Goal: Task Accomplishment & Management: Use online tool/utility

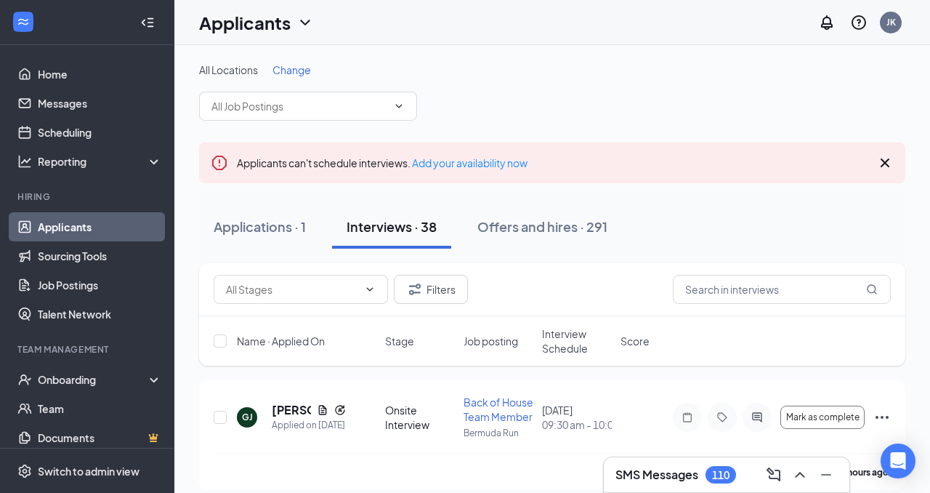
click at [649, 467] on h3 "SMS Messages" at bounding box center [656, 474] width 83 height 16
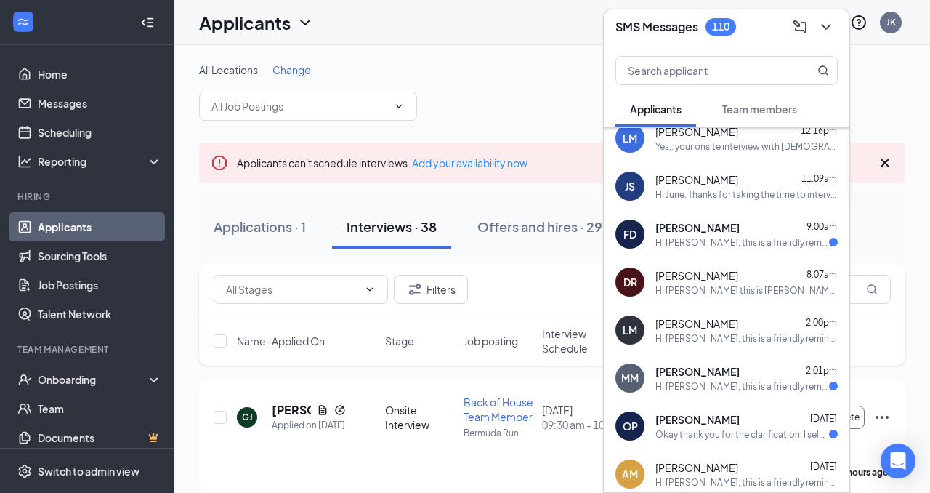
scroll to position [129, 0]
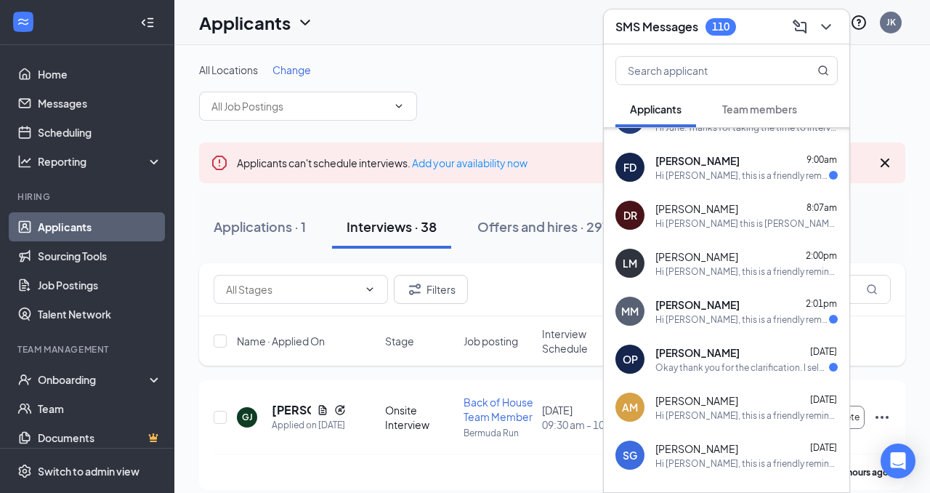
click at [751, 101] on button "Team members" at bounding box center [760, 109] width 104 height 36
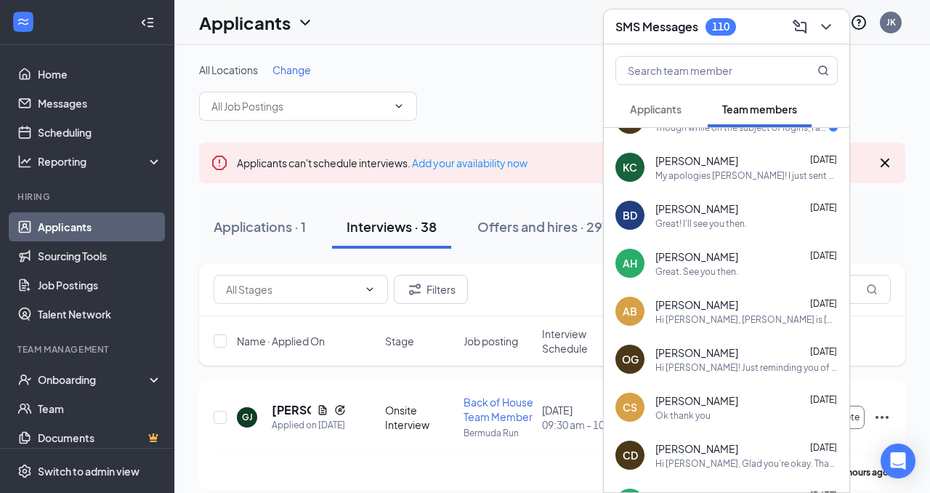
scroll to position [0, 0]
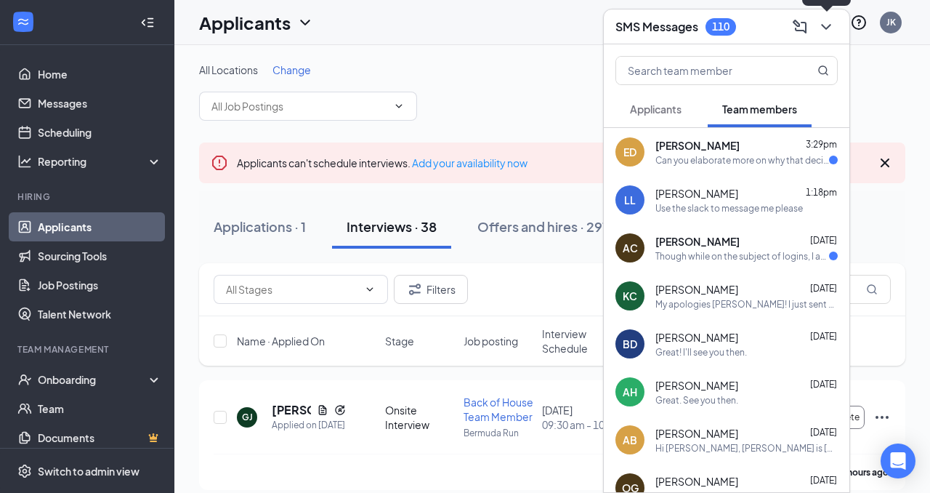
click at [830, 28] on icon "ChevronDown" at bounding box center [825, 26] width 17 height 17
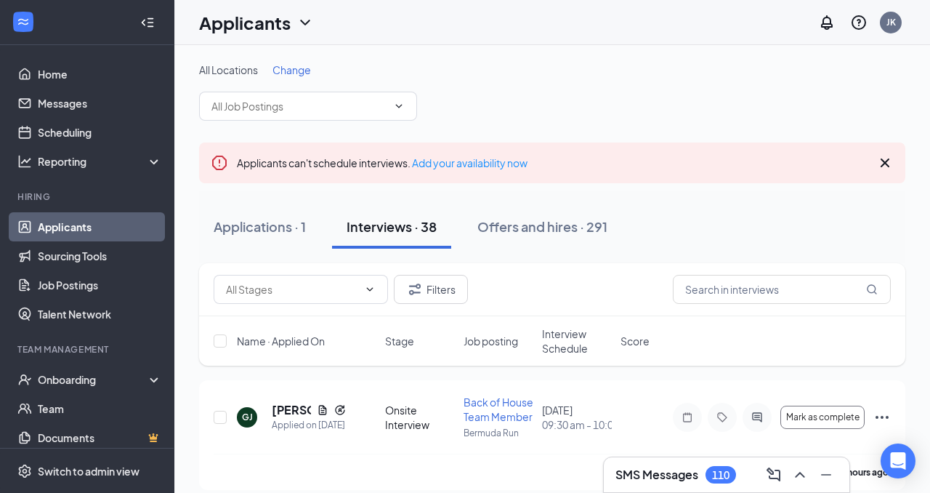
click at [671, 477] on h3 "SMS Messages" at bounding box center [656, 474] width 83 height 16
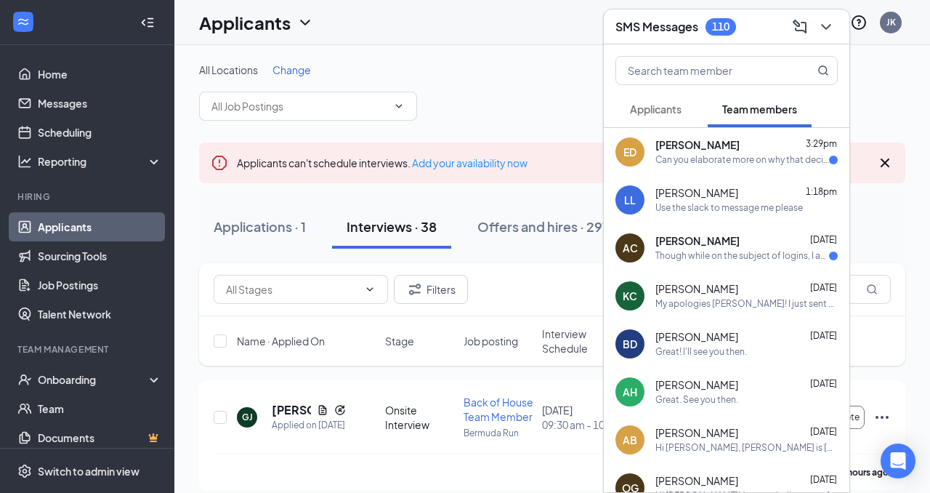
click at [773, 242] on div "[PERSON_NAME] [DATE]" at bounding box center [746, 241] width 182 height 15
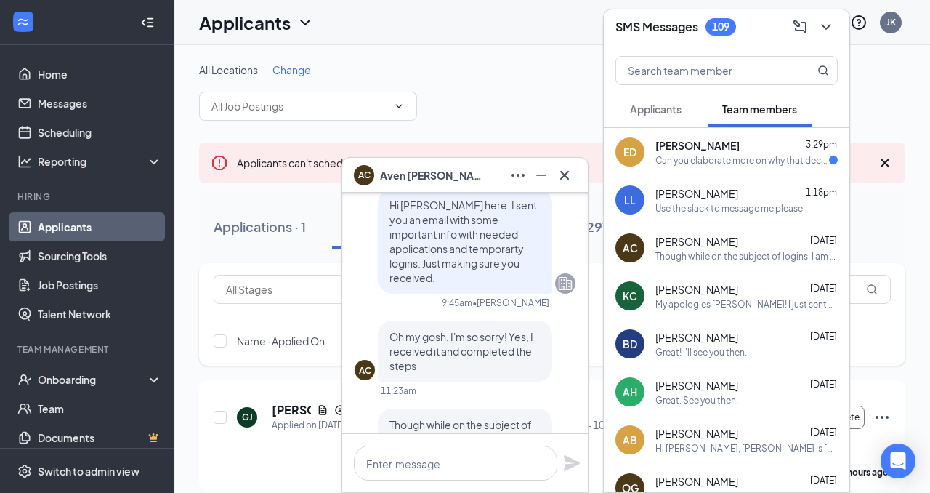
scroll to position [-81, 0]
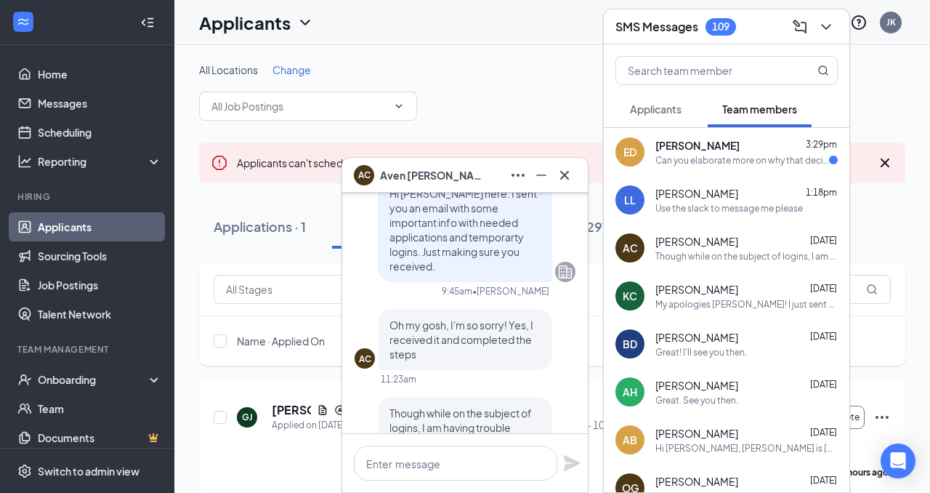
click at [828, 28] on icon "ChevronDown" at bounding box center [825, 26] width 17 height 17
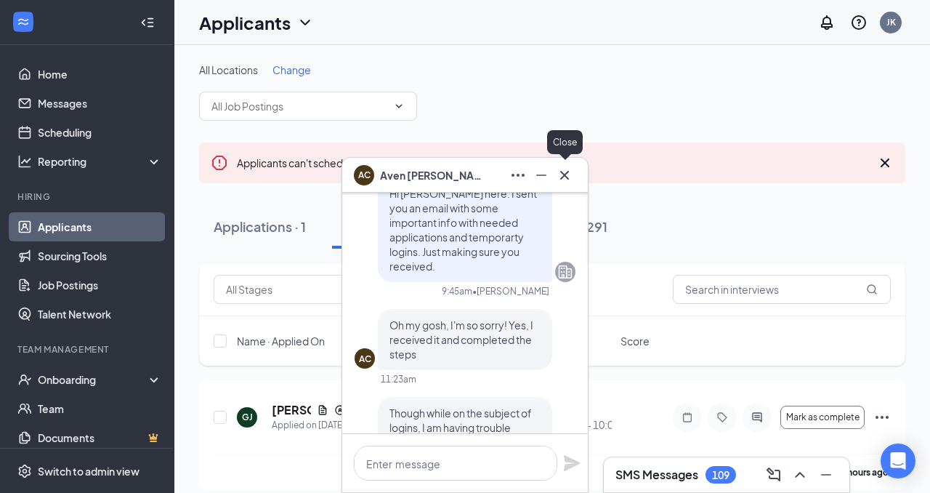
click at [564, 177] on icon "Cross" at bounding box center [564, 174] width 17 height 17
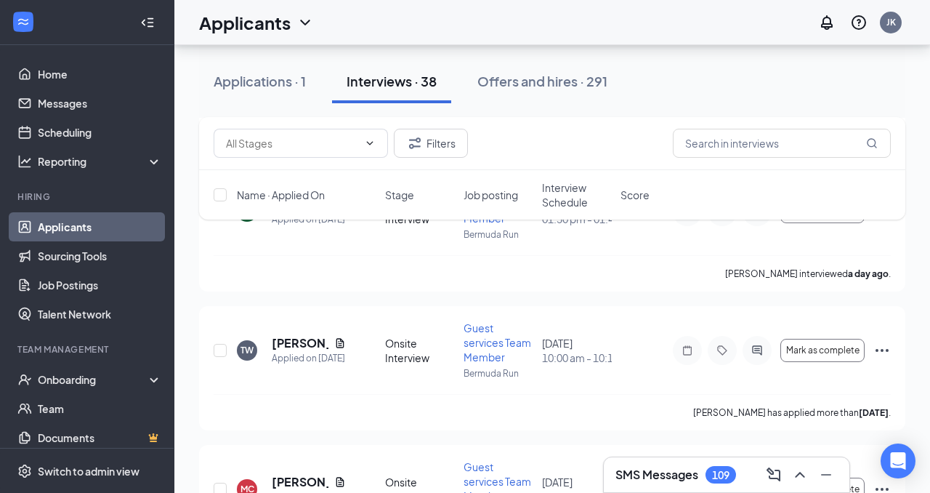
scroll to position [979, 0]
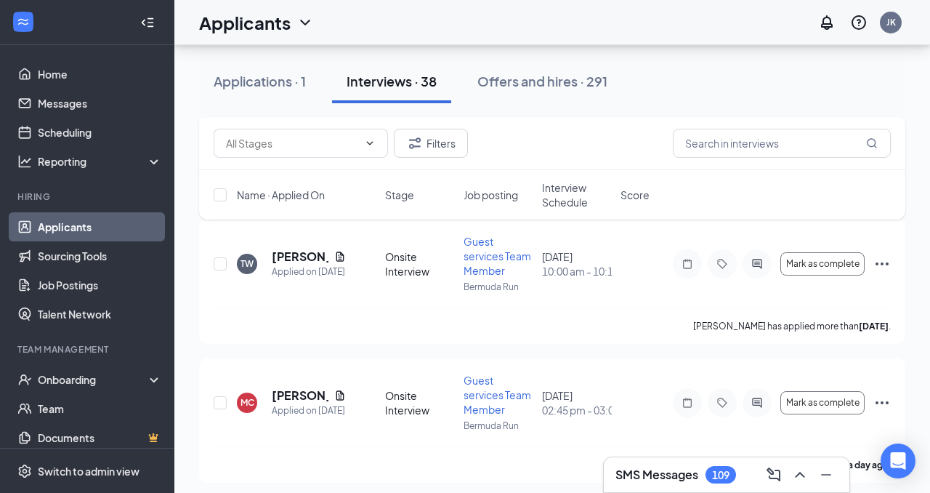
click at [657, 470] on h3 "SMS Messages" at bounding box center [656, 474] width 83 height 16
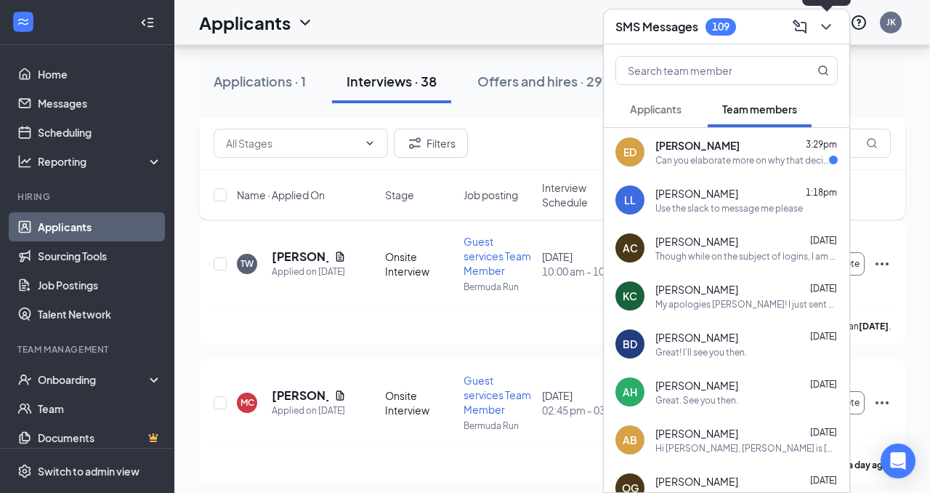
click at [825, 26] on icon "ChevronDown" at bounding box center [825, 26] width 17 height 17
